Goal: Complete application form

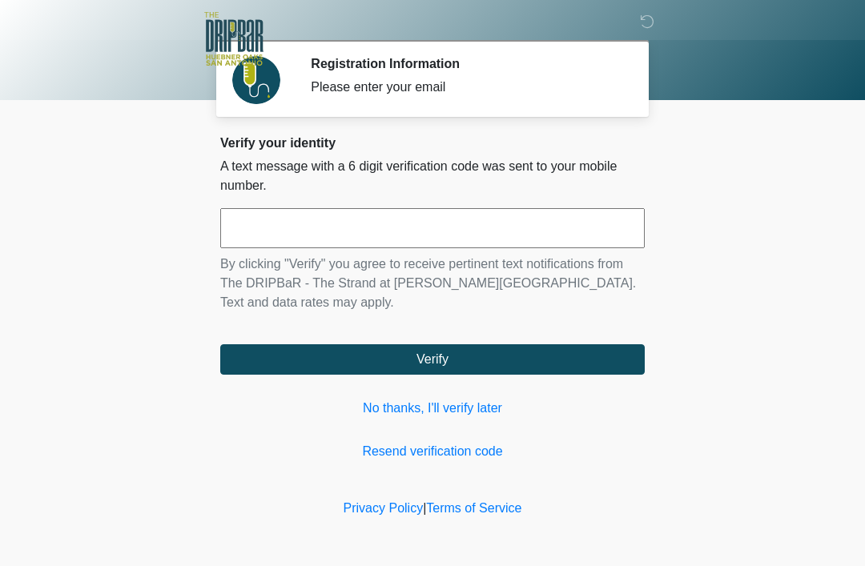
click at [449, 400] on link "No thanks, I'll verify later" at bounding box center [432, 408] width 424 height 19
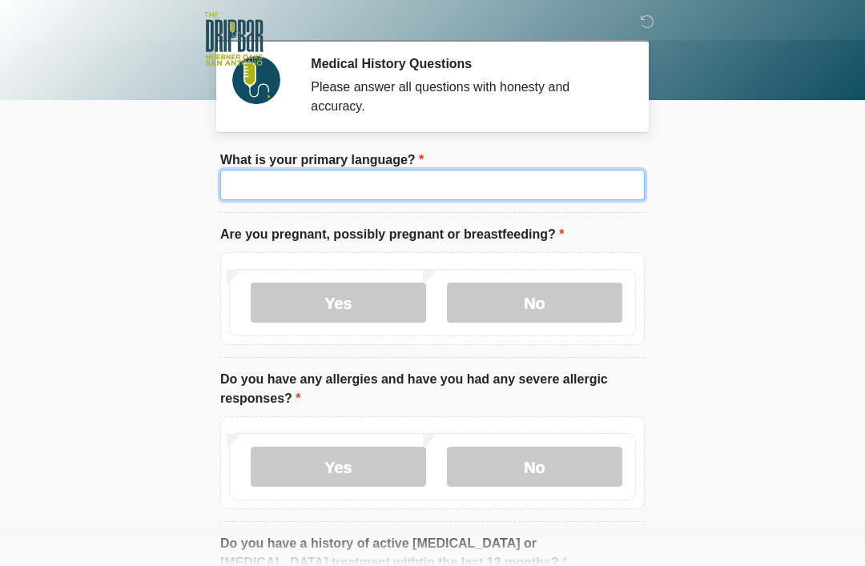
click at [418, 177] on input "What is your primary language?" at bounding box center [432, 185] width 424 height 30
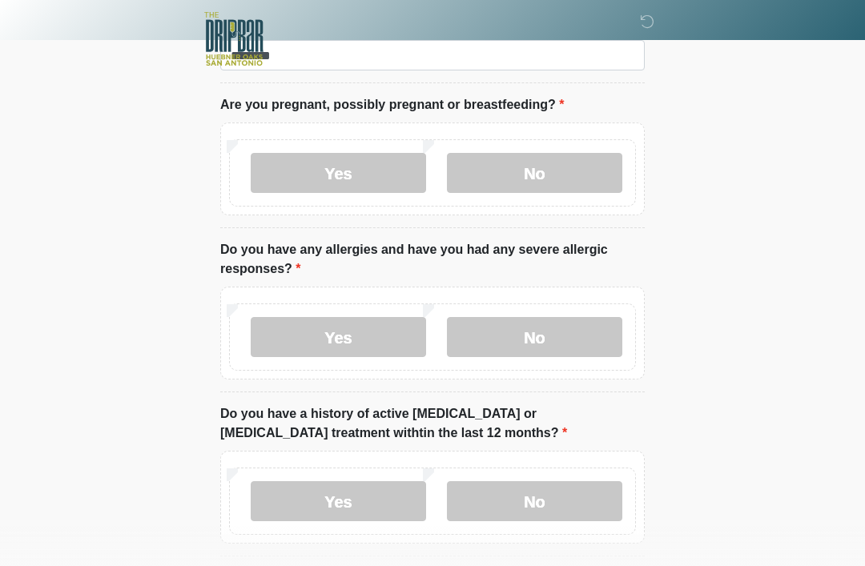
scroll to position [135, 0]
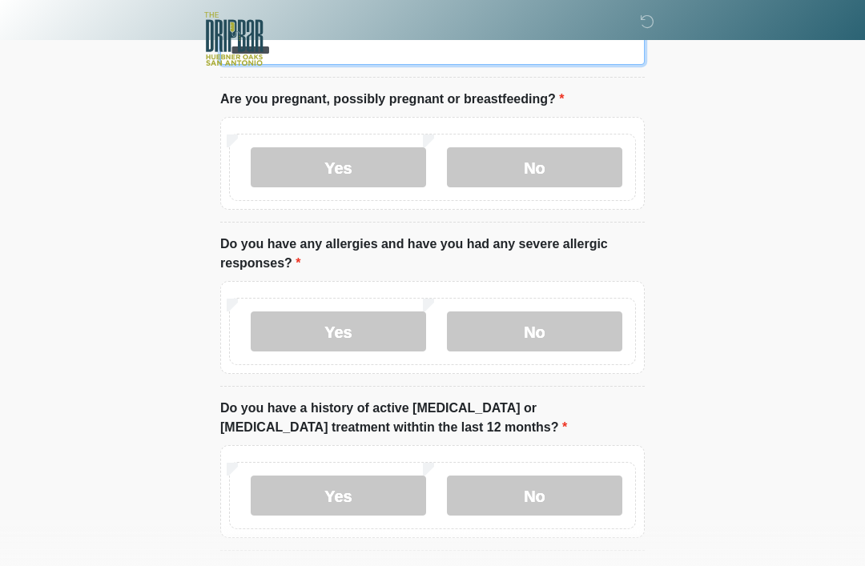
type input "*******"
click at [544, 164] on label "No" at bounding box center [534, 167] width 175 height 40
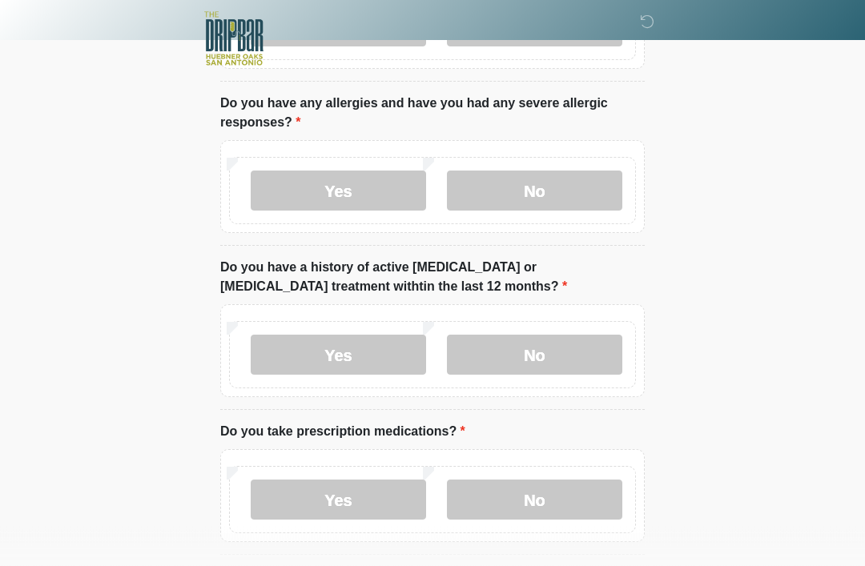
scroll to position [279, 0]
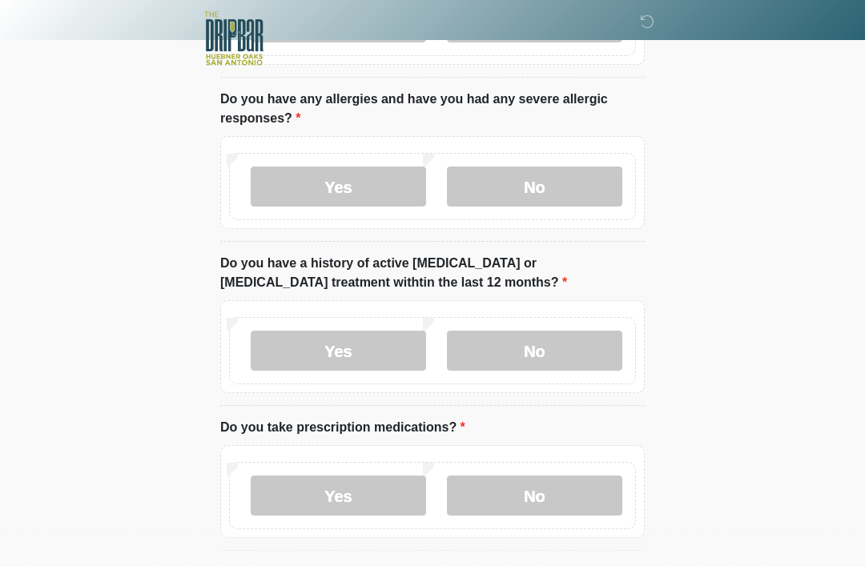
click at [567, 167] on label "No" at bounding box center [534, 187] width 175 height 40
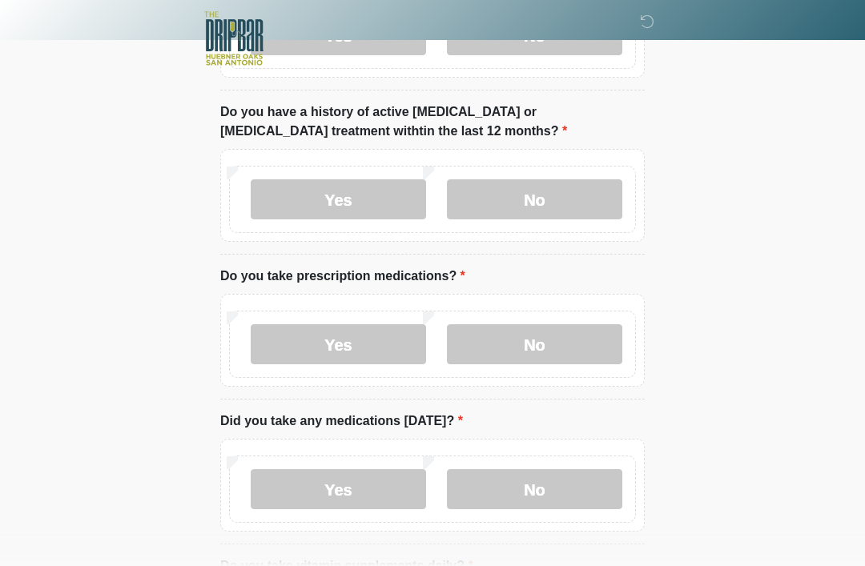
scroll to position [432, 0]
click at [584, 195] on label "No" at bounding box center [534, 199] width 175 height 40
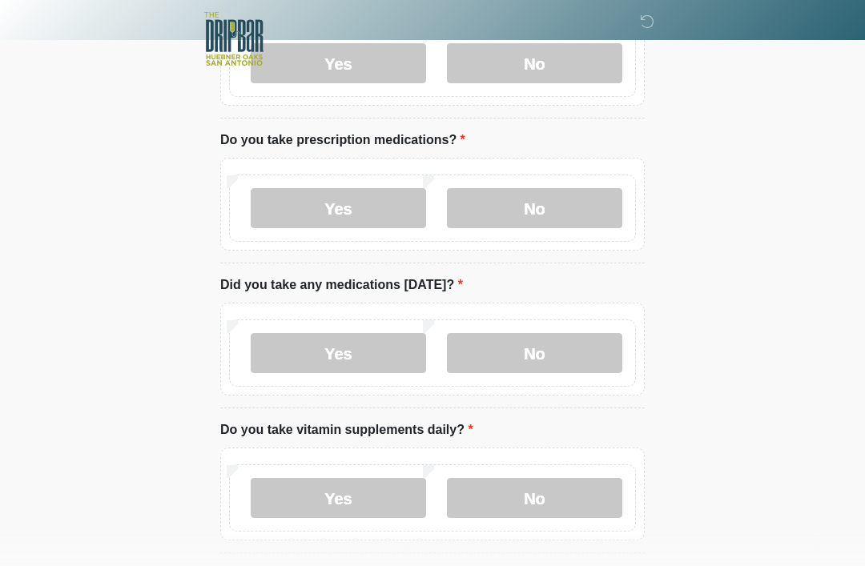
scroll to position [569, 0]
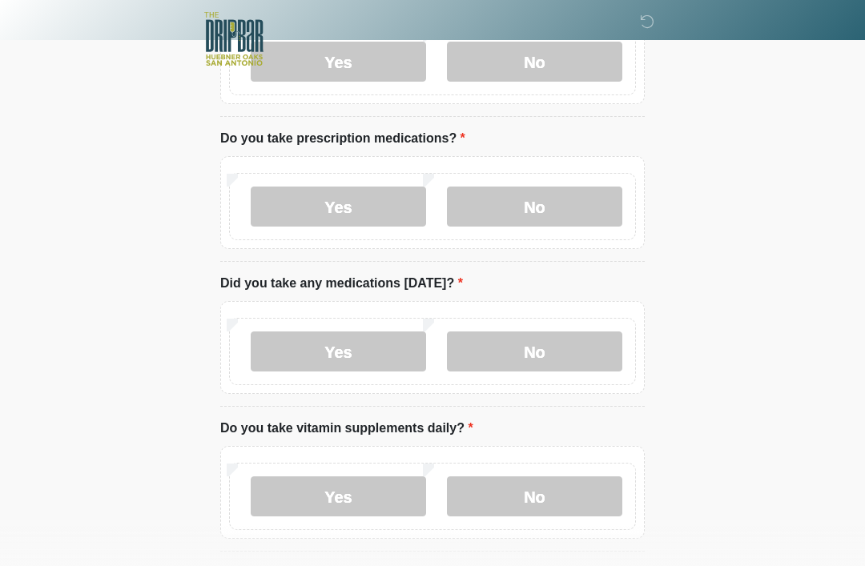
click at [582, 204] on label "No" at bounding box center [534, 207] width 175 height 40
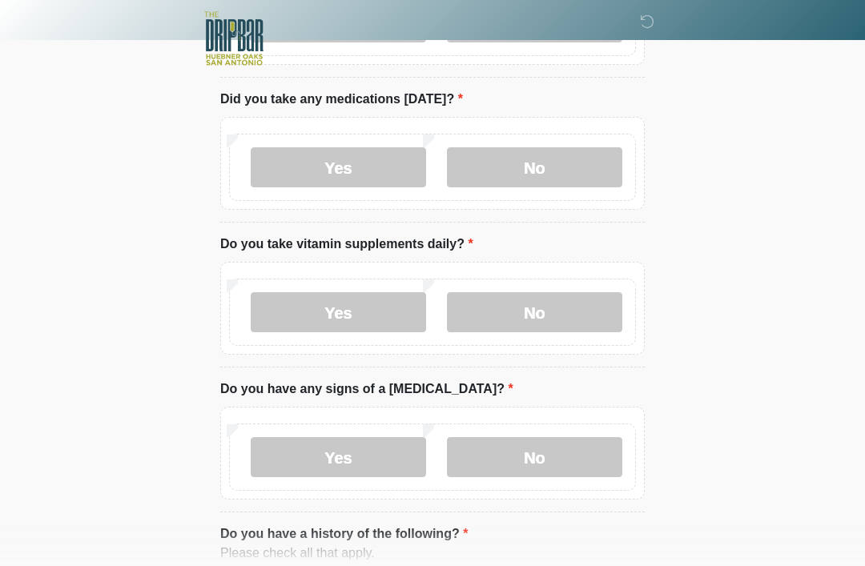
scroll to position [757, 0]
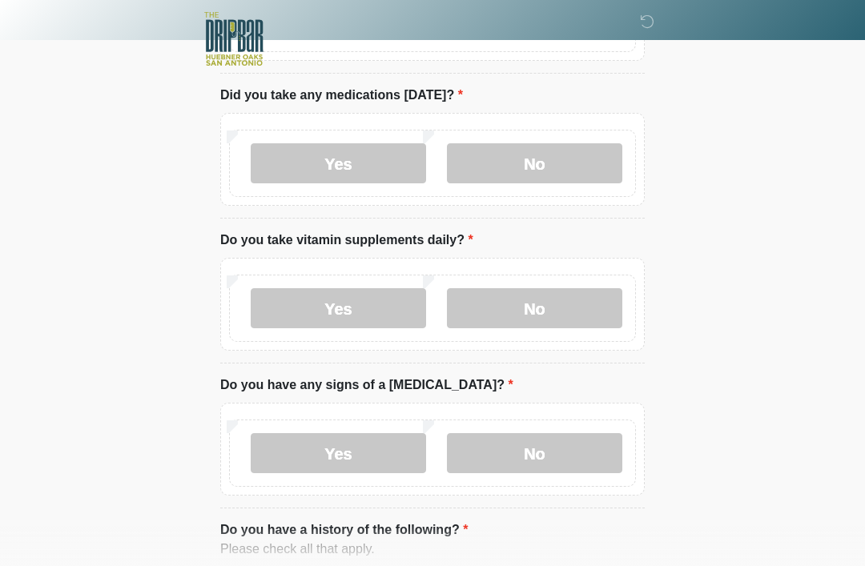
click at [599, 157] on label "No" at bounding box center [534, 163] width 175 height 40
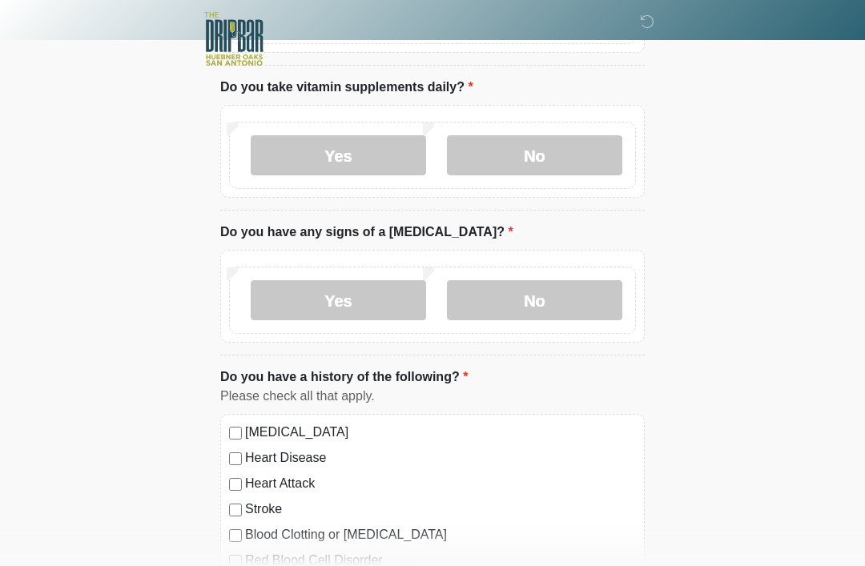
scroll to position [910, 0]
click at [387, 154] on label "Yes" at bounding box center [338, 155] width 175 height 40
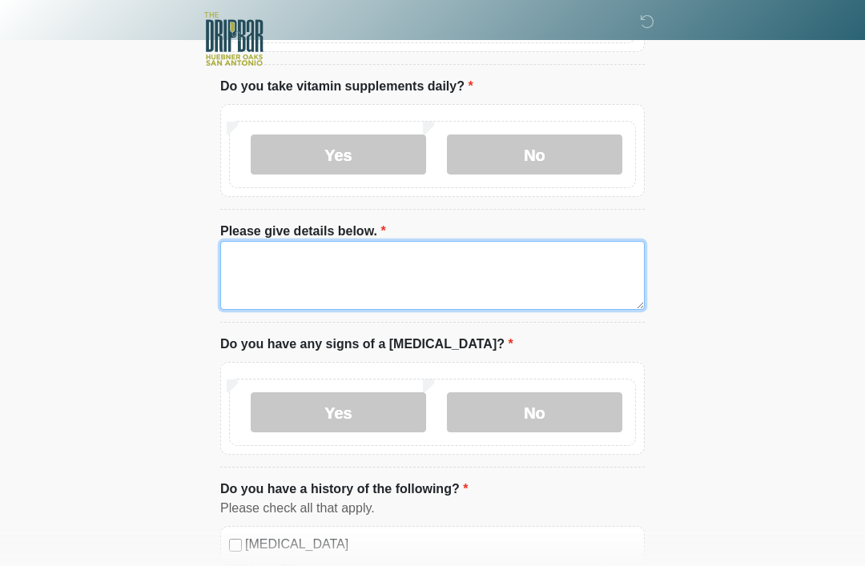
click at [428, 262] on textarea "Please give details below." at bounding box center [432, 275] width 424 height 69
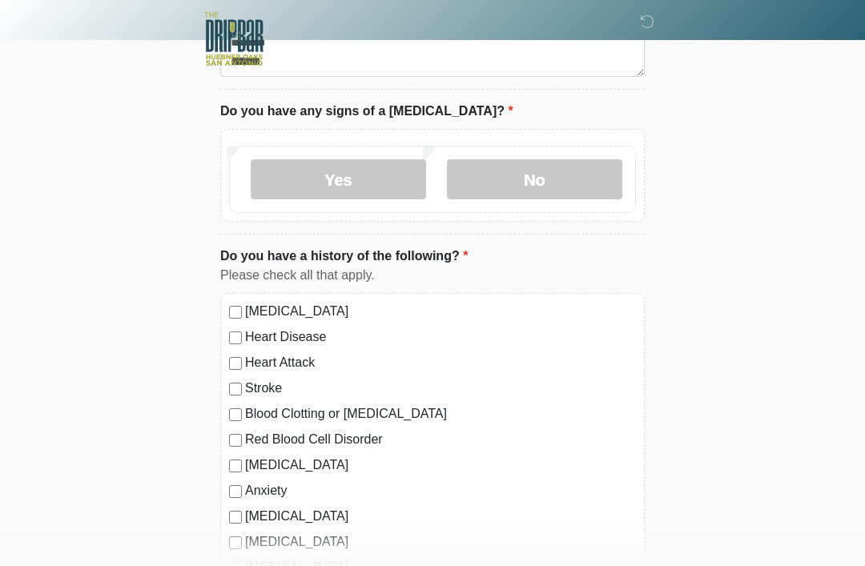
scroll to position [1146, 0]
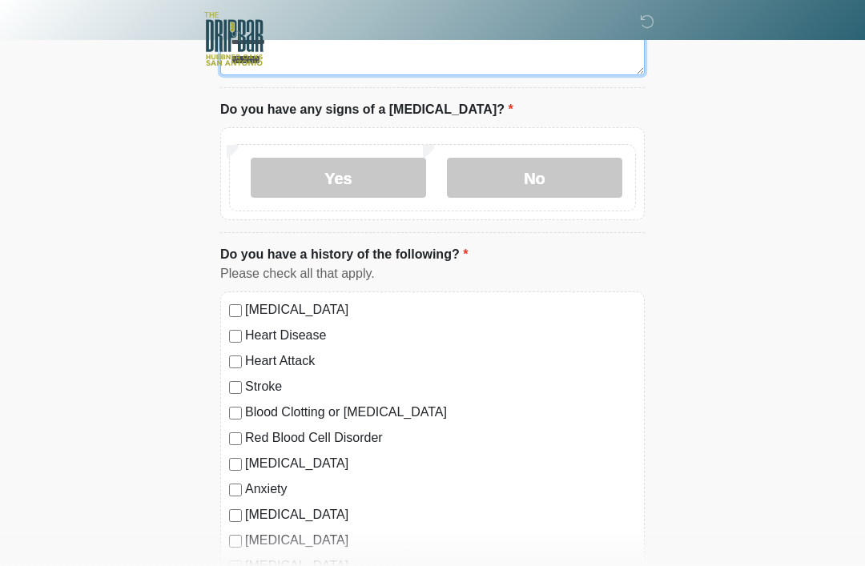
type textarea "*** ******* *****"
click at [569, 171] on label "No" at bounding box center [534, 178] width 175 height 40
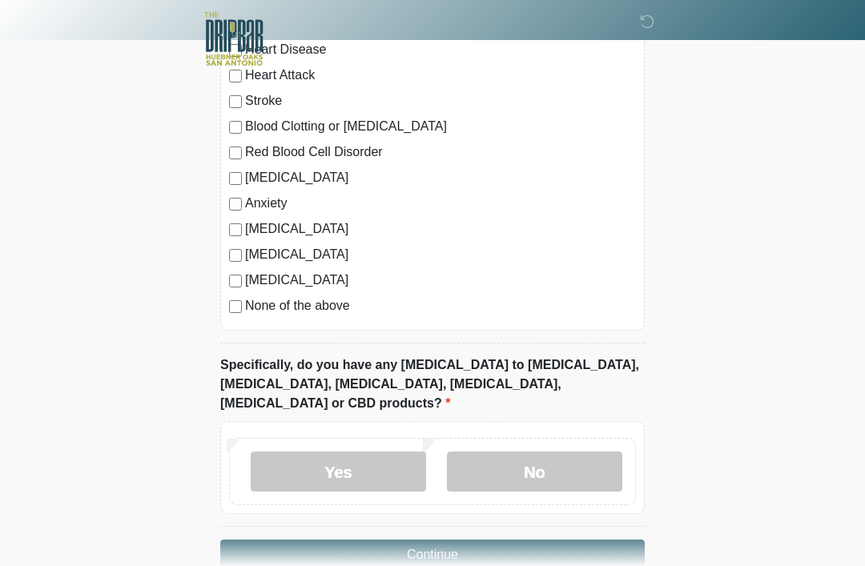
scroll to position [1448, 0]
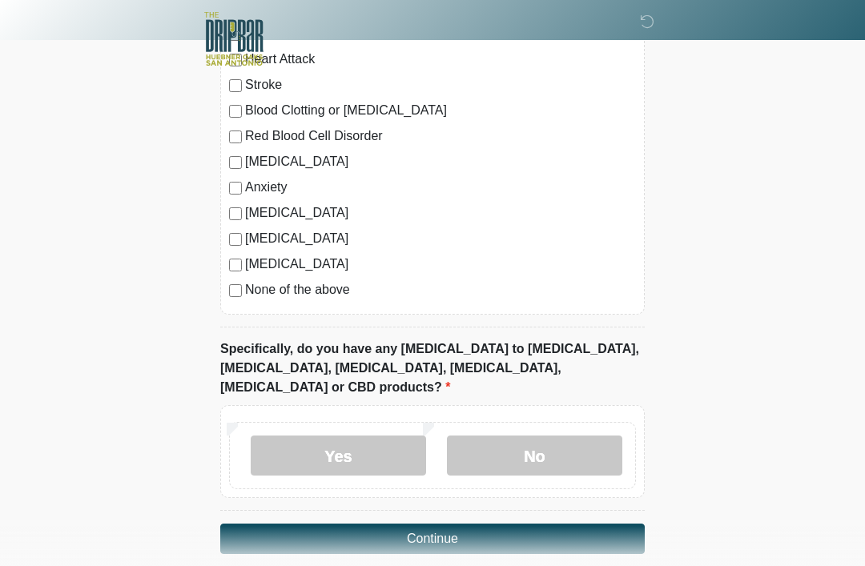
click at [573, 436] on label "No" at bounding box center [534, 456] width 175 height 40
click at [582, 524] on button "Continue" at bounding box center [432, 539] width 424 height 30
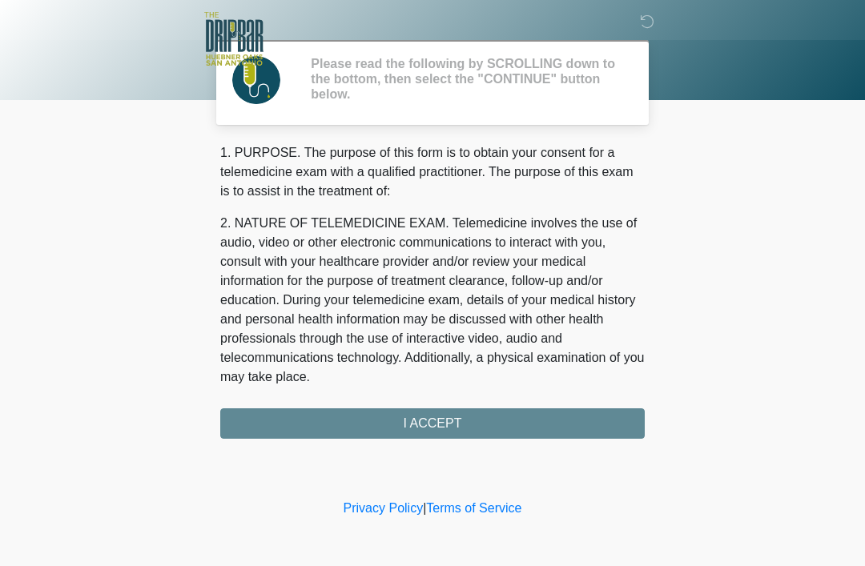
scroll to position [0, 0]
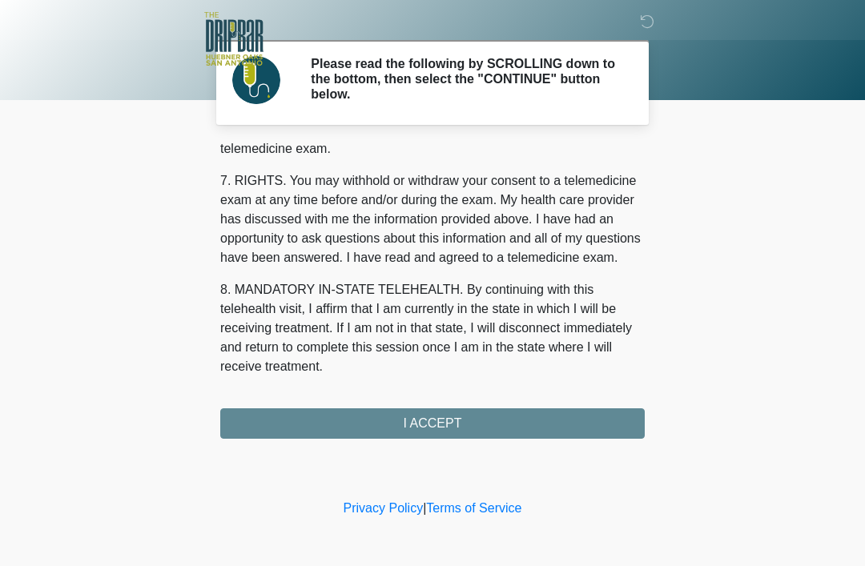
click at [523, 423] on div "1. PURPOSE. The purpose of this form is to obtain your consent for a telemedici…" at bounding box center [432, 290] width 424 height 295
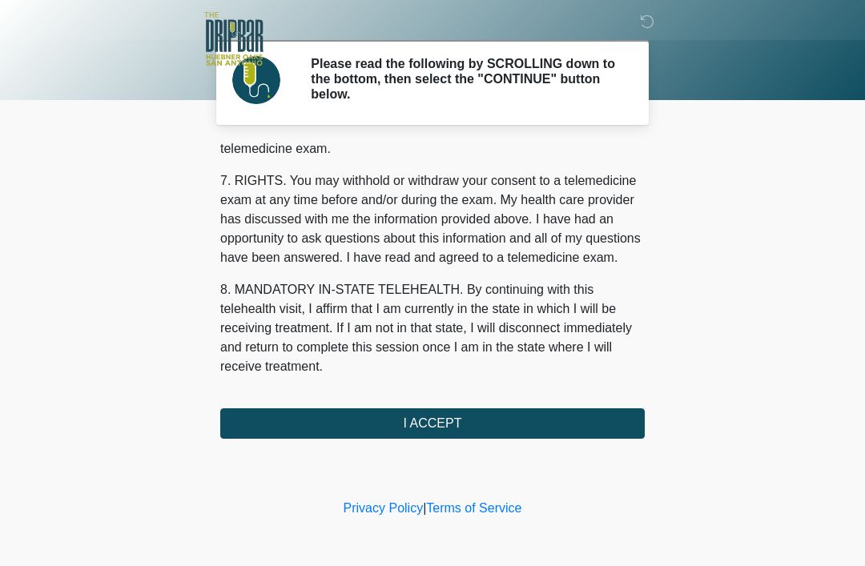
click at [550, 419] on button "I ACCEPT" at bounding box center [432, 423] width 424 height 30
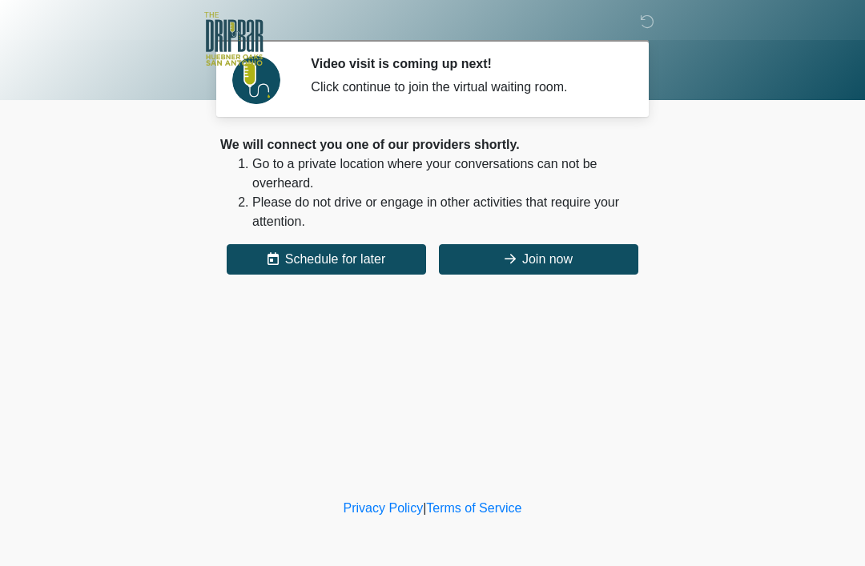
click at [592, 258] on button "Join now" at bounding box center [538, 259] width 199 height 30
